Goal: Task Accomplishment & Management: Complete application form

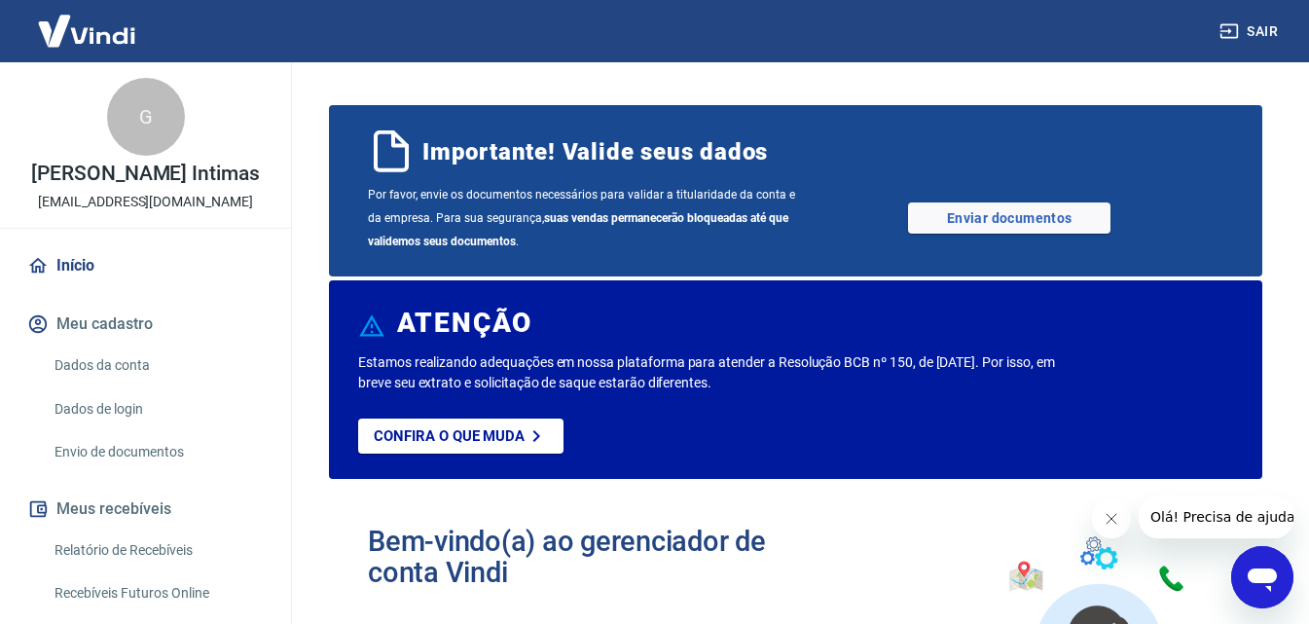
click at [87, 264] on link "Início" at bounding box center [145, 265] width 244 height 43
click at [1099, 512] on button "Fechar mensagem da empresa" at bounding box center [1110, 518] width 39 height 39
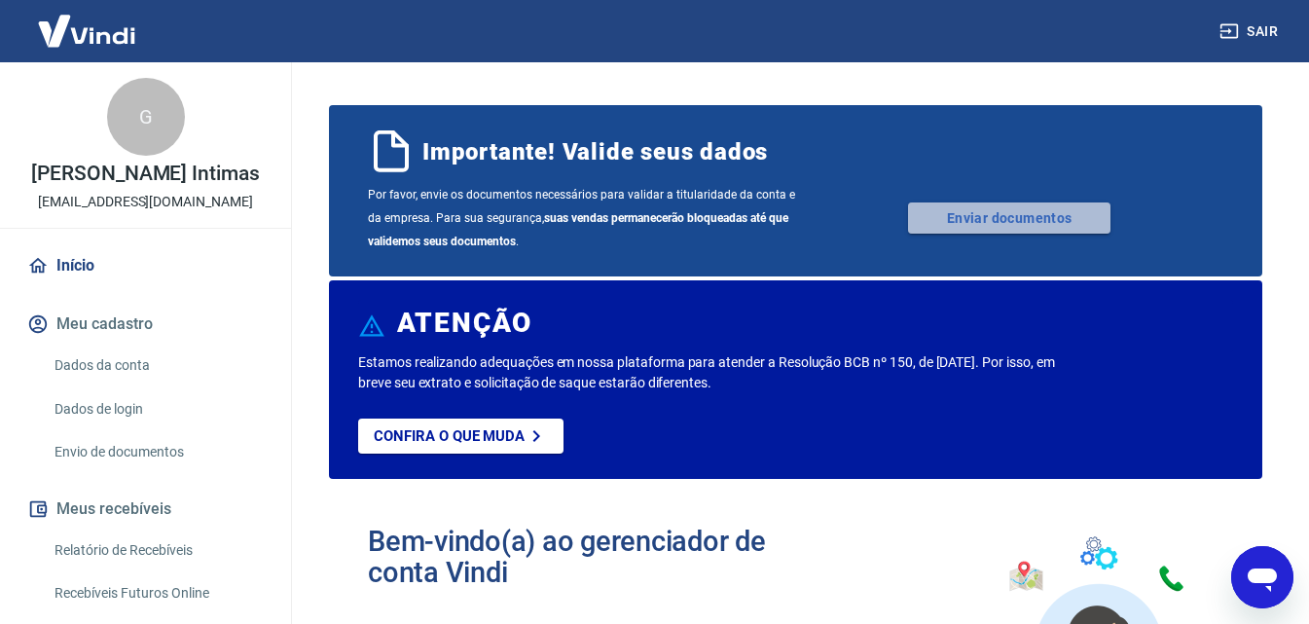
click at [982, 215] on link "Enviar documentos" at bounding box center [1009, 217] width 202 height 31
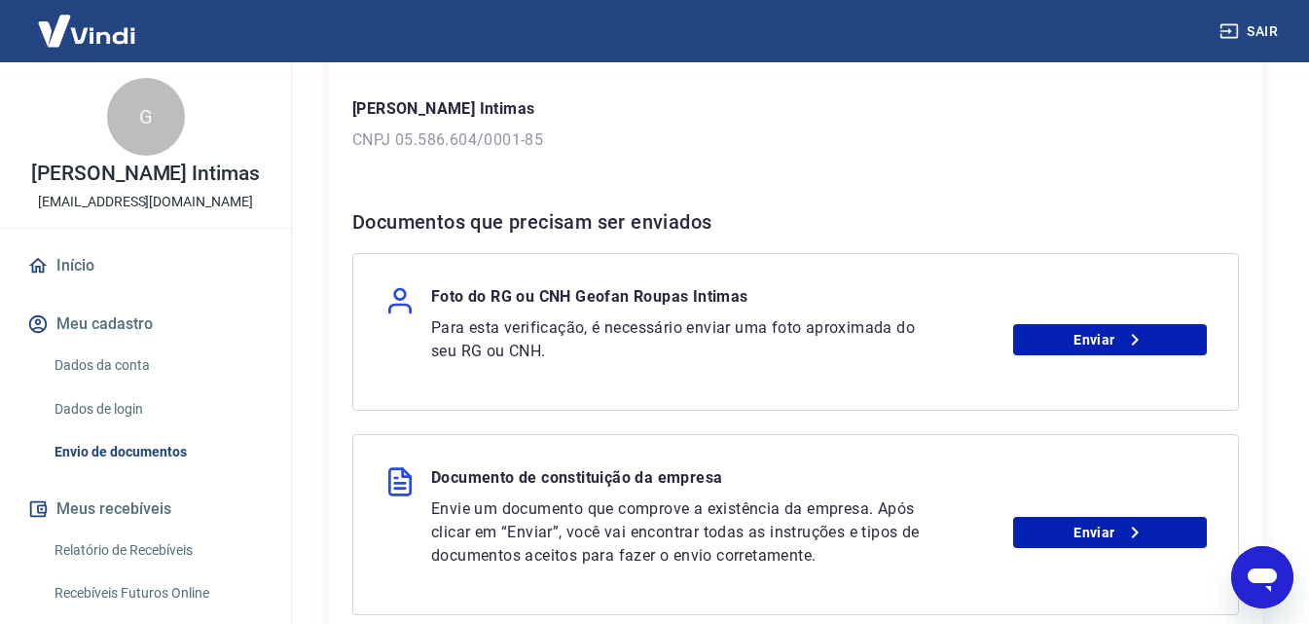
scroll to position [484, 0]
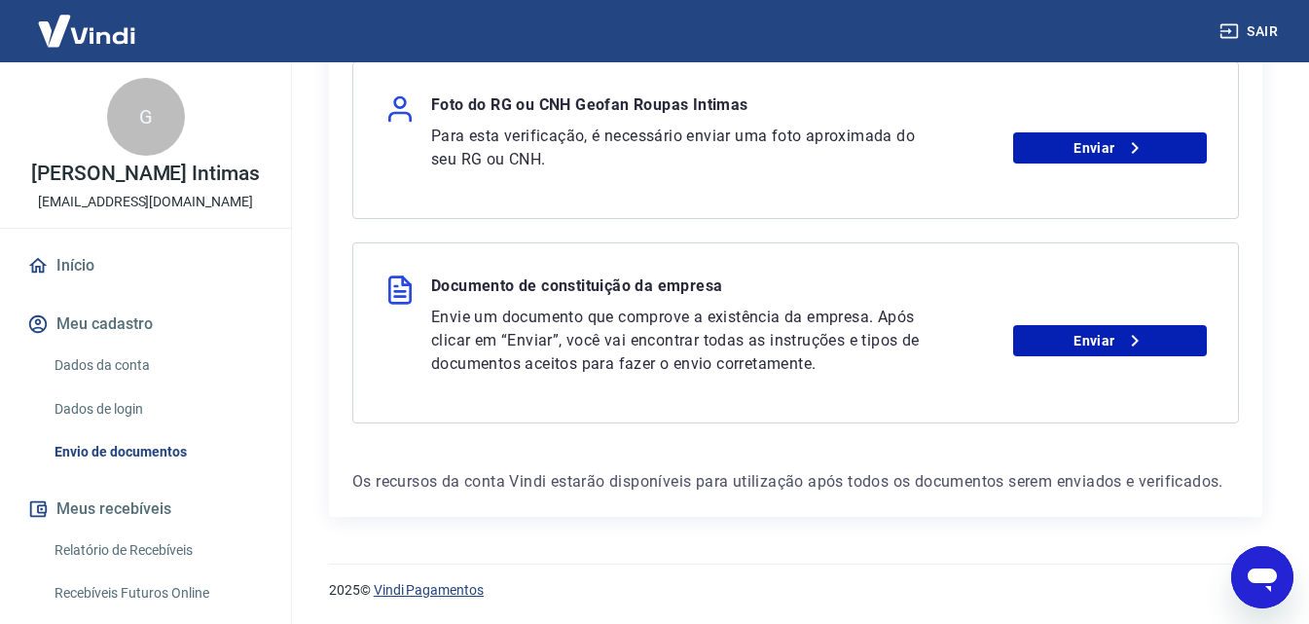
click at [425, 592] on link "Vindi Pagamentos" at bounding box center [429, 590] width 110 height 16
